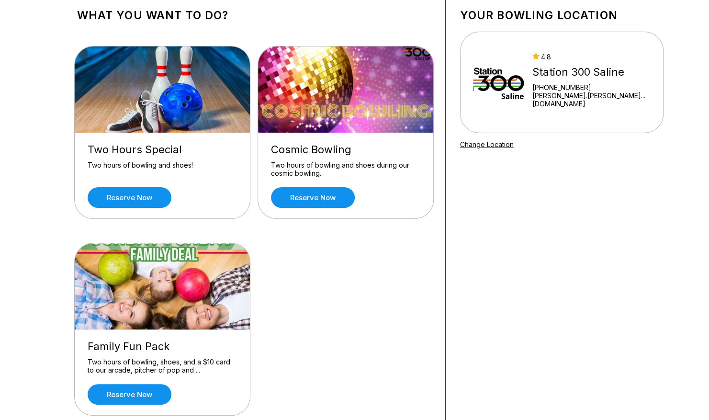
scroll to position [38, 0]
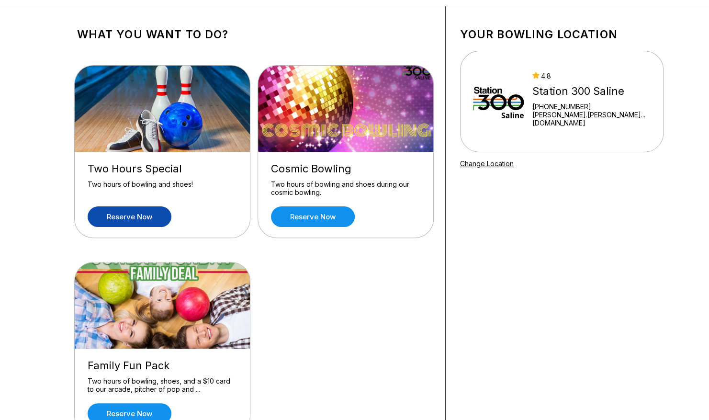
click at [108, 226] on link "Reserve now" at bounding box center [130, 216] width 84 height 21
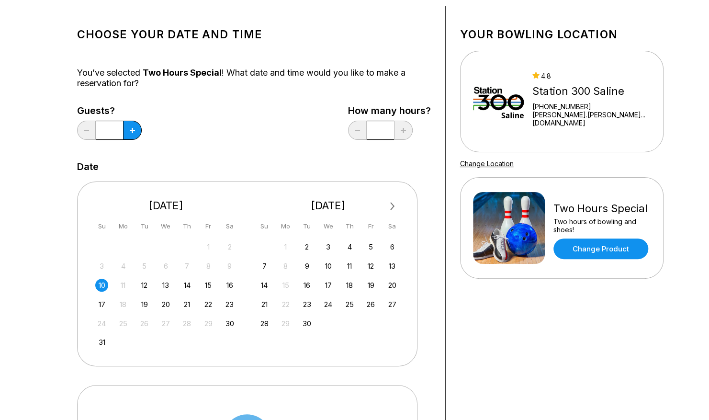
scroll to position [0, 0]
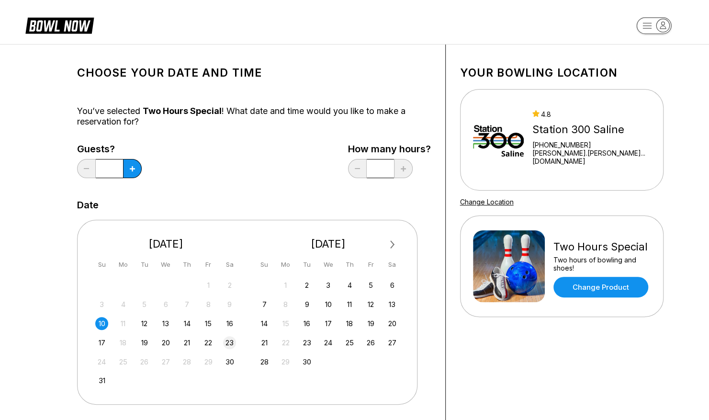
click at [235, 343] on div "23" at bounding box center [229, 342] width 13 height 13
click at [131, 167] on icon at bounding box center [132, 168] width 5 height 5
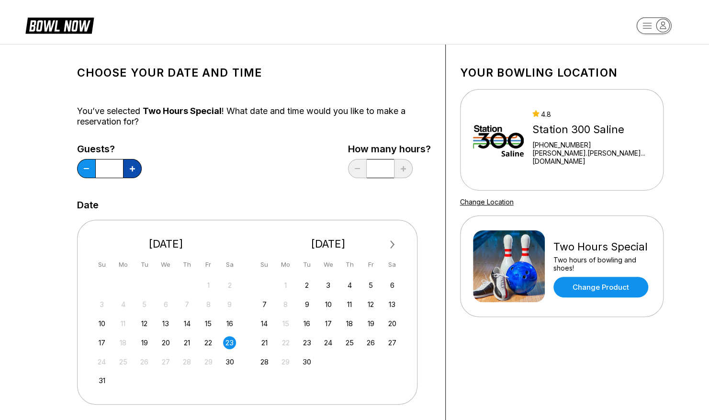
click at [131, 167] on icon at bounding box center [132, 168] width 5 height 5
type input "*"
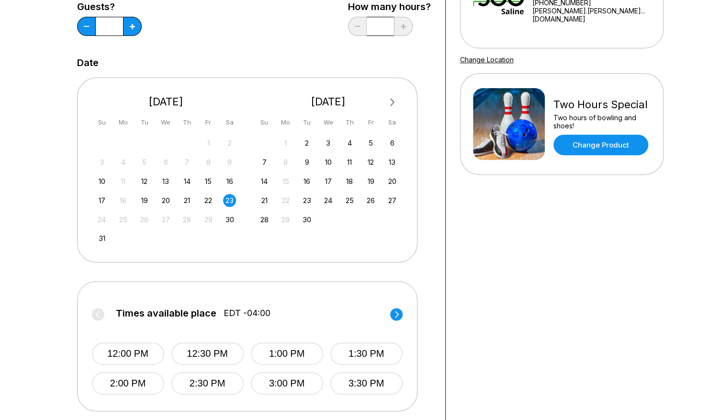
scroll to position [138, 0]
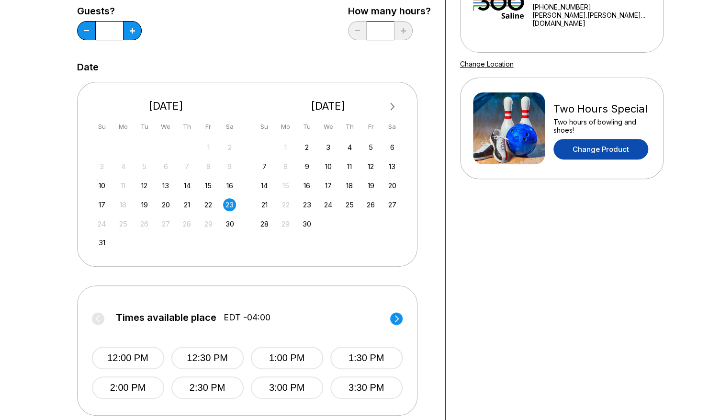
click at [607, 146] on link "Change Product" at bounding box center [600, 149] width 95 height 21
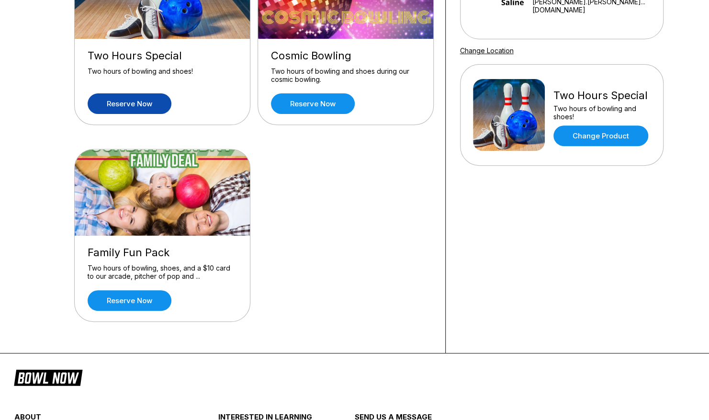
scroll to position [105, 0]
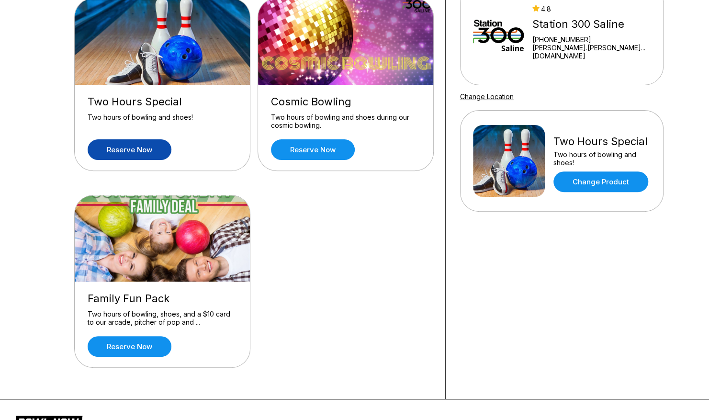
click at [137, 152] on link "Reserve now" at bounding box center [130, 149] width 84 height 21
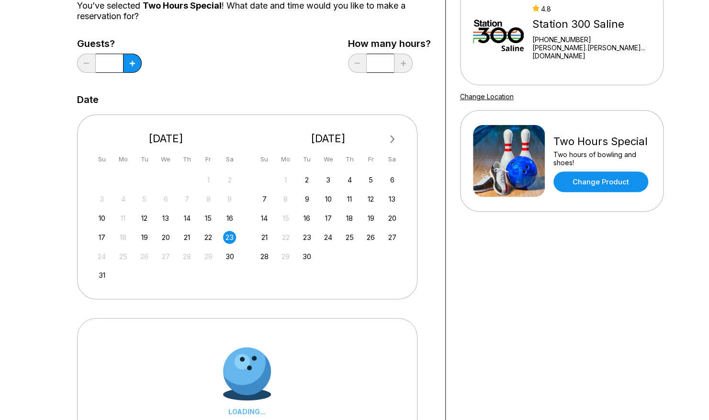
scroll to position [0, 0]
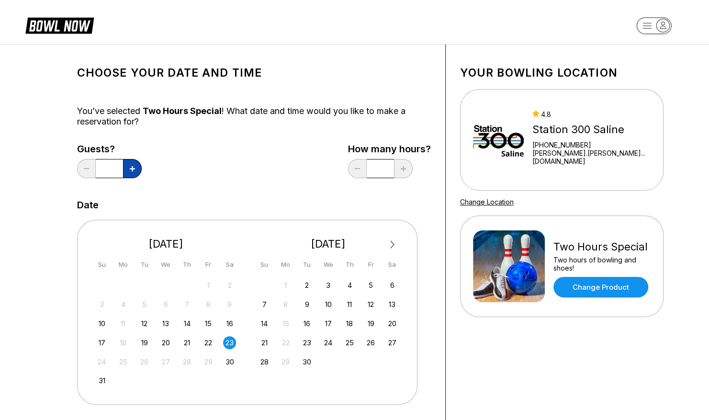
click at [139, 169] on button at bounding box center [132, 168] width 19 height 19
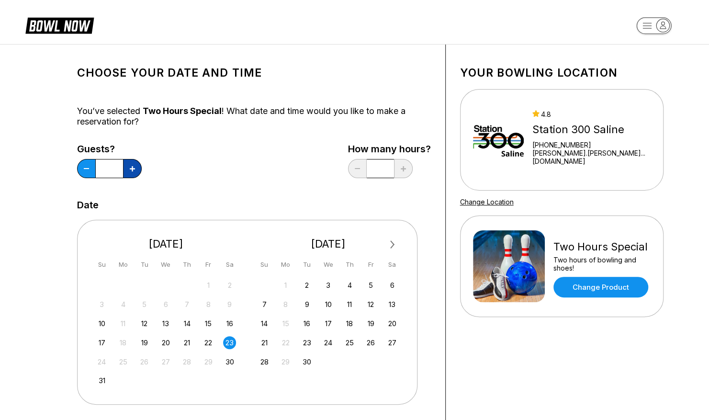
click at [139, 169] on button at bounding box center [132, 168] width 19 height 19
type input "**"
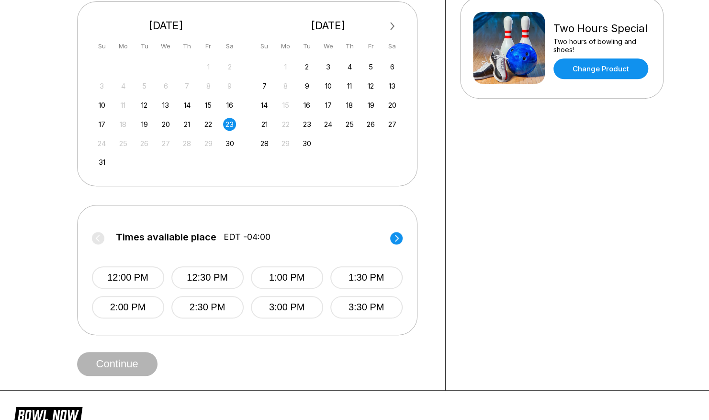
scroll to position [218, 0]
click at [154, 278] on button "12:00 PM" at bounding box center [128, 278] width 72 height 23
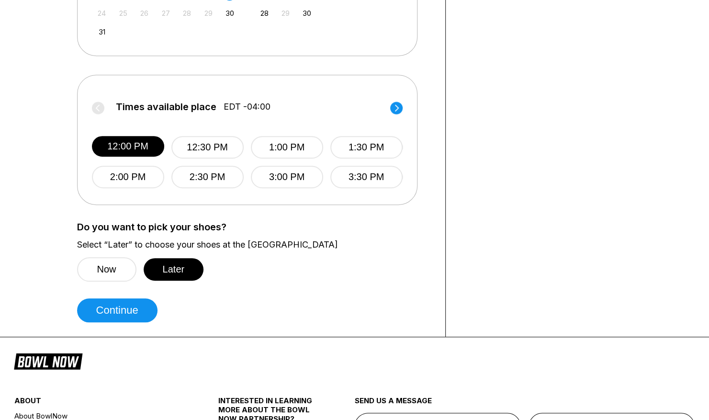
scroll to position [356, 0]
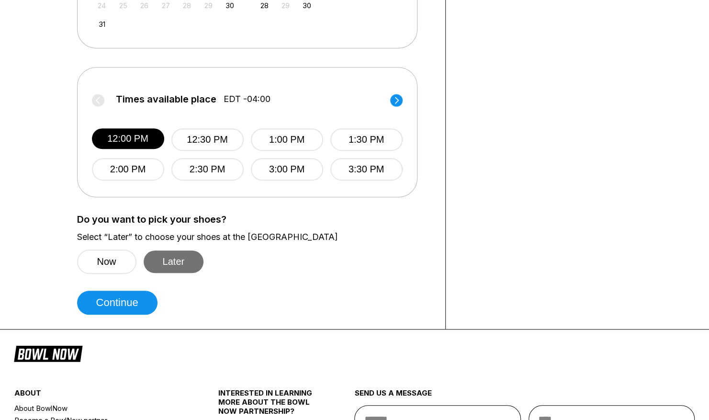
click at [186, 263] on button "Later" at bounding box center [174, 261] width 60 height 23
click at [113, 263] on button "Now" at bounding box center [106, 261] width 59 height 24
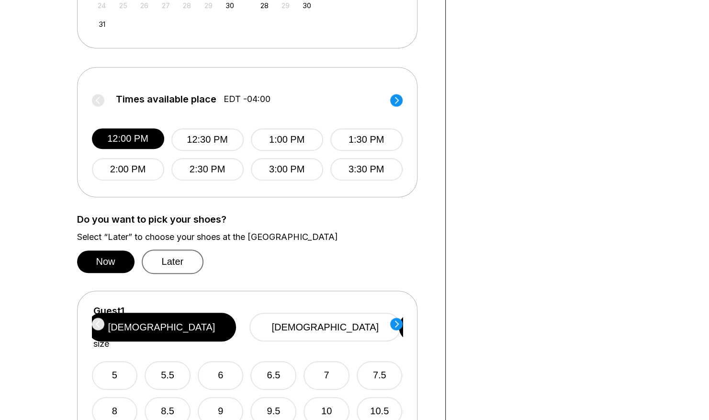
click at [176, 258] on button "Later" at bounding box center [173, 261] width 62 height 24
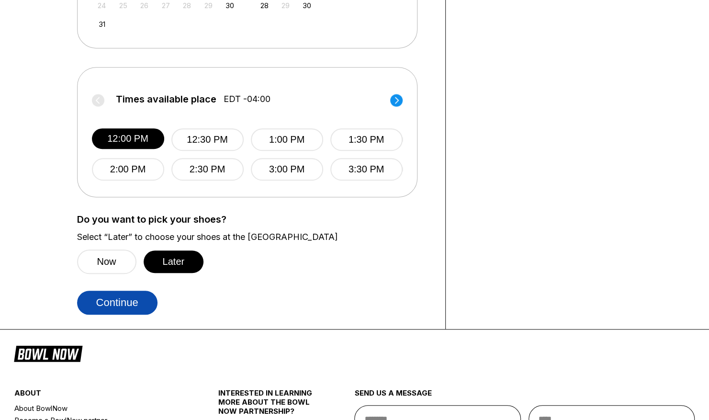
click at [121, 307] on button "Continue" at bounding box center [117, 303] width 80 height 24
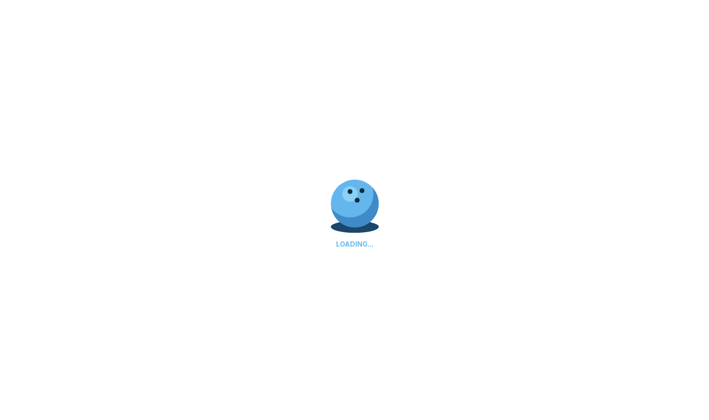
select select "**"
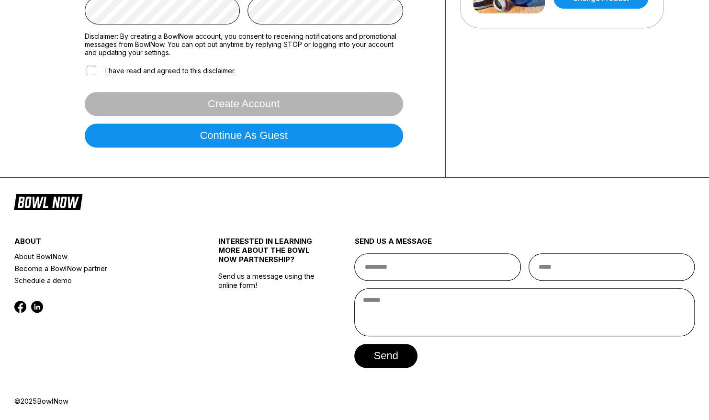
scroll to position [0, 0]
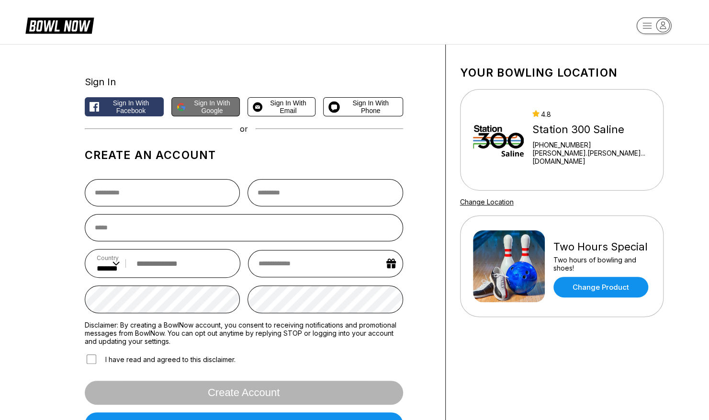
click at [210, 105] on span "Sign in with Google" at bounding box center [212, 106] width 45 height 15
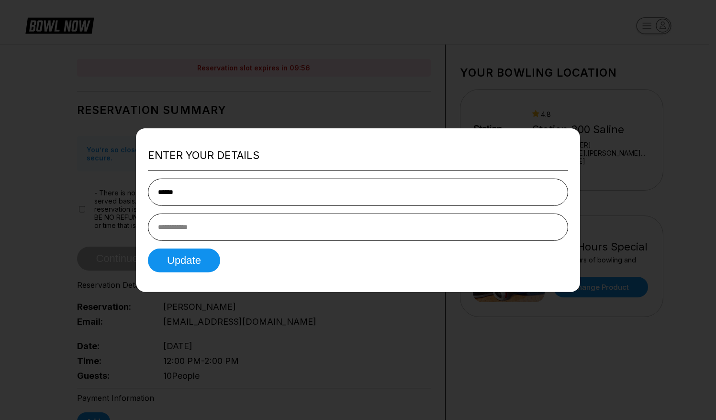
type input "******"
drag, startPoint x: 185, startPoint y: 227, endPoint x: 229, endPoint y: 230, distance: 43.7
click at [229, 230] on input "**********" at bounding box center [358, 227] width 420 height 27
type input "**********"
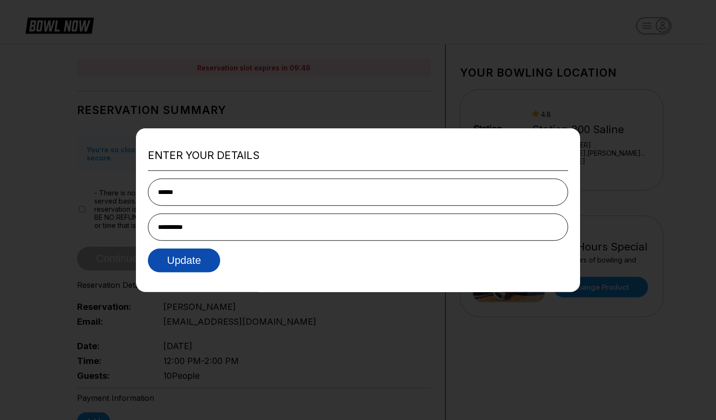
click at [191, 262] on button "Update" at bounding box center [184, 260] width 72 height 24
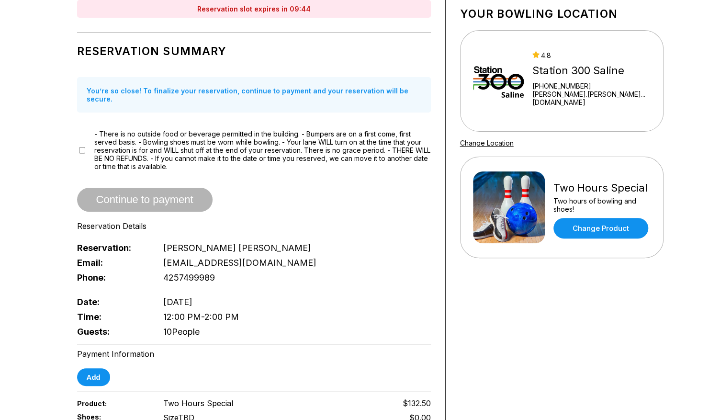
scroll to position [77, 0]
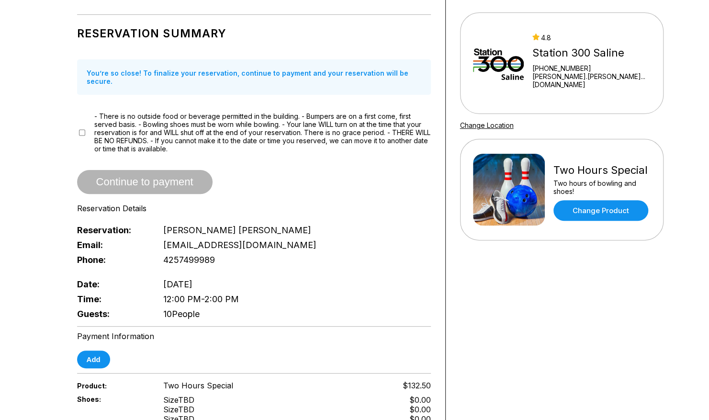
click at [79, 128] on div "- There is no outside food or beverage permitted in the building. - Bumpers are…" at bounding box center [254, 132] width 354 height 41
click at [175, 178] on span "Continue to payment" at bounding box center [144, 183] width 135 height 10
click at [314, 182] on div "Continue to payment" at bounding box center [254, 182] width 354 height 24
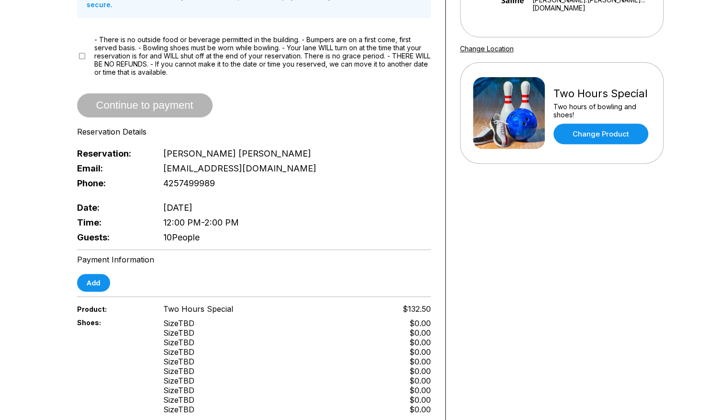
scroll to position [172, 0]
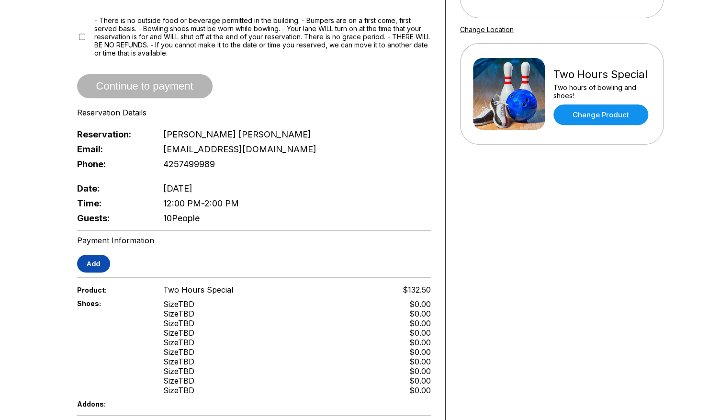
click at [83, 259] on button "Add" at bounding box center [93, 264] width 33 height 18
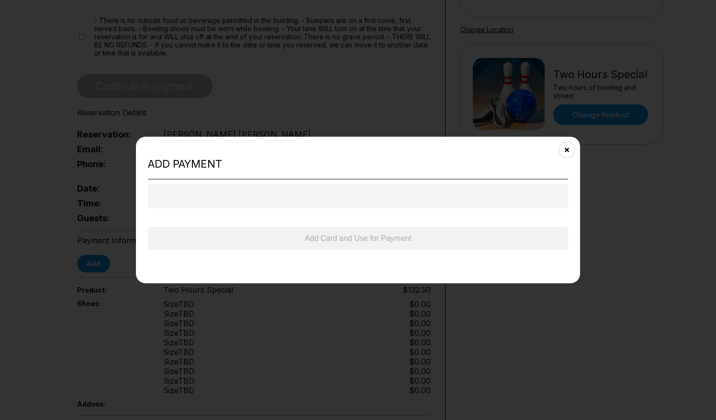
click at [373, 196] on div "Payment form" at bounding box center [358, 196] width 420 height 24
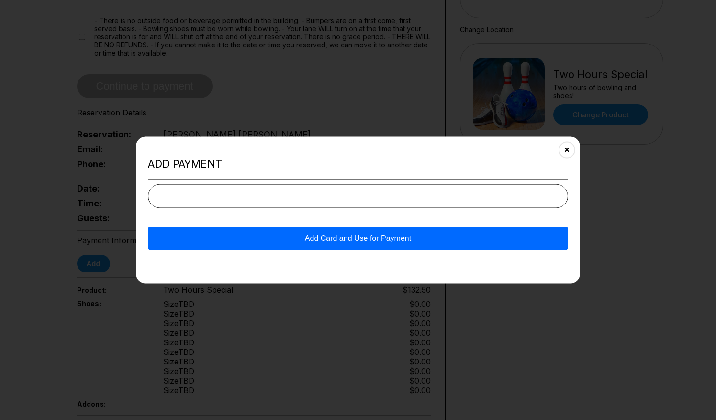
click at [405, 239] on button "Add Card and Use for Payment" at bounding box center [358, 238] width 420 height 23
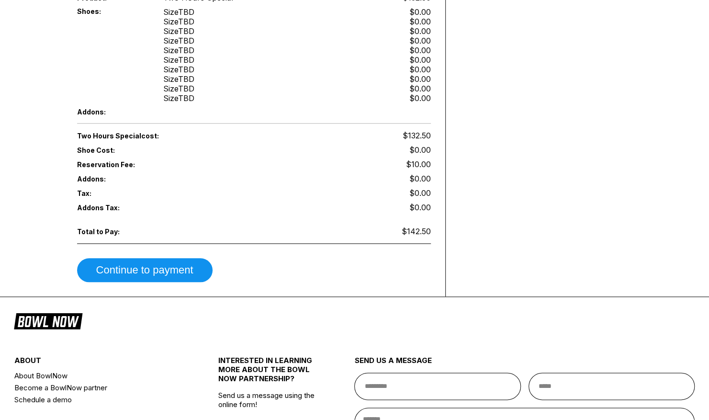
scroll to position [454, 0]
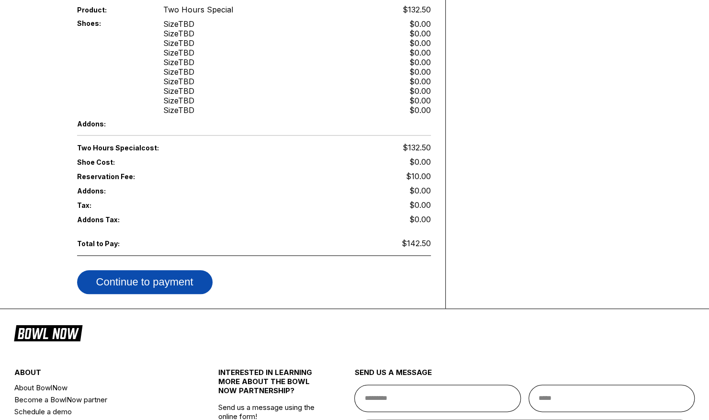
click at [186, 270] on button "Continue to payment" at bounding box center [144, 282] width 135 height 24
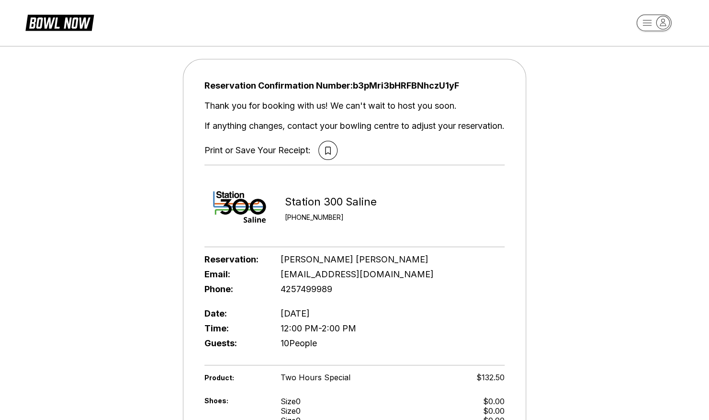
scroll to position [0, 0]
